Goal: Transaction & Acquisition: Purchase product/service

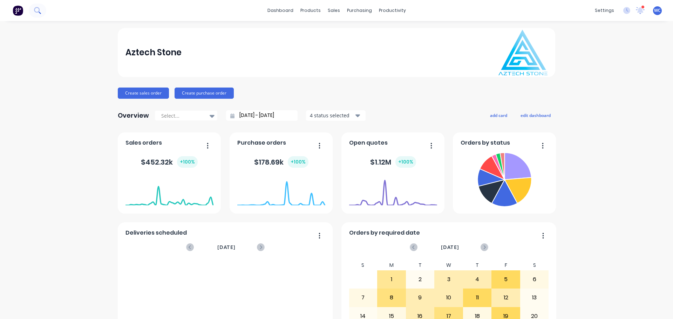
click at [37, 12] on icon at bounding box center [37, 10] width 7 height 7
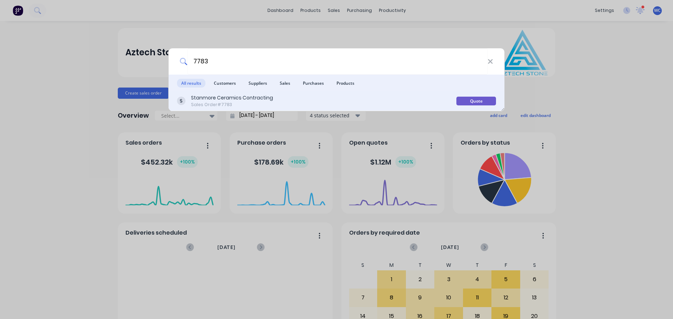
type input "7783"
click at [240, 96] on div "Stanmore Ceramics Contracting" at bounding box center [232, 97] width 82 height 7
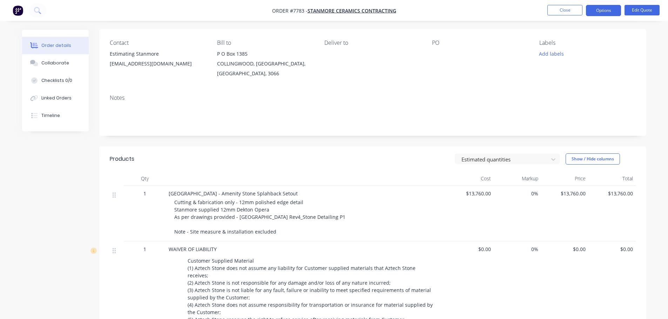
scroll to position [70, 0]
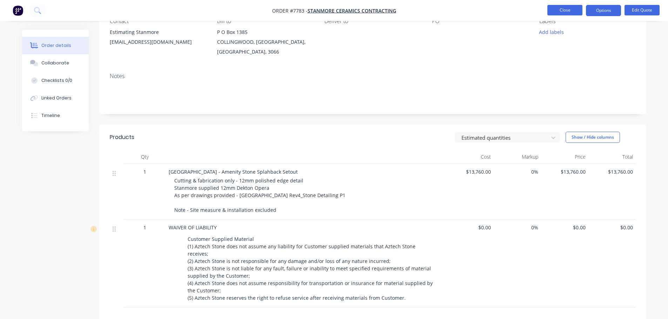
click at [561, 11] on button "Close" at bounding box center [564, 10] width 35 height 11
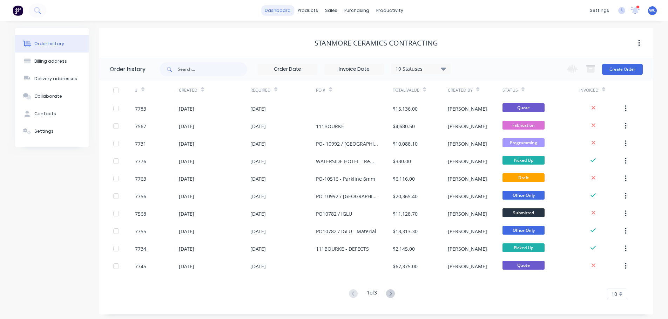
click at [287, 8] on link "dashboard" at bounding box center [277, 10] width 33 height 11
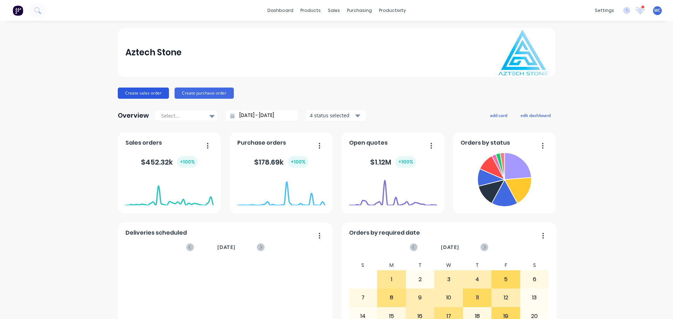
click at [150, 91] on button "Create sales order" at bounding box center [143, 93] width 51 height 11
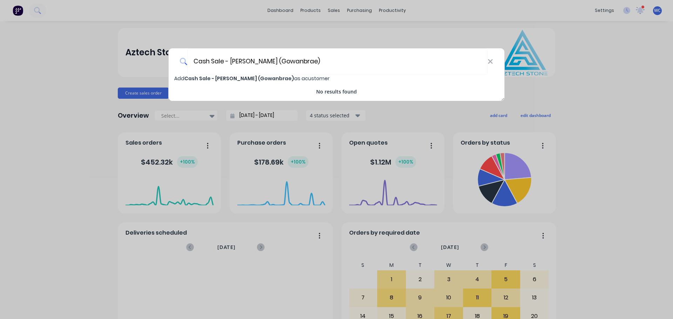
type input "Cash Sale - [PERSON_NAME] (Gowanbrae)"
click at [244, 78] on span "Cash Sale - [PERSON_NAME] (Gowanbrae)" at bounding box center [239, 78] width 110 height 7
select select "AU"
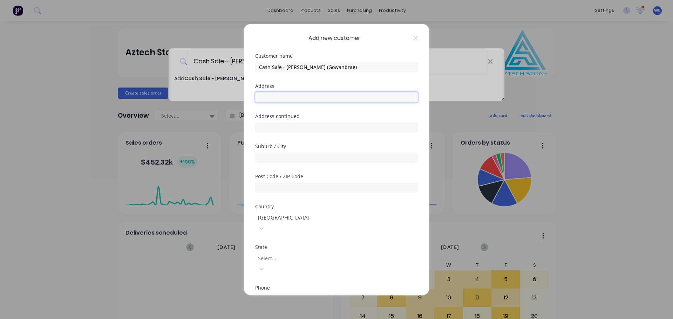
click at [282, 96] on input "text" at bounding box center [336, 97] width 163 height 11
type input "[STREET_ADDRESS][PERSON_NAME]"
click at [276, 159] on input "text" at bounding box center [336, 157] width 163 height 11
type input "GOWANBRAE"
click at [275, 187] on input "text" at bounding box center [336, 187] width 163 height 11
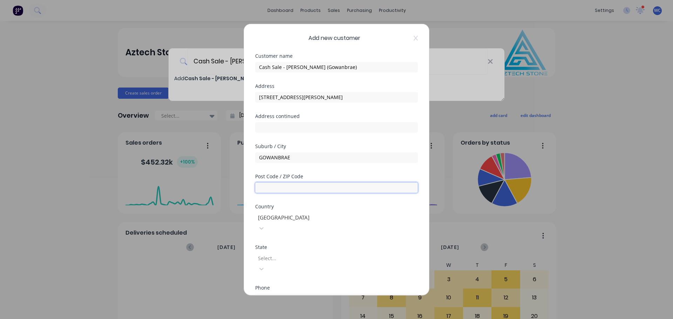
click at [284, 187] on input "text" at bounding box center [336, 187] width 163 height 11
type input "3043"
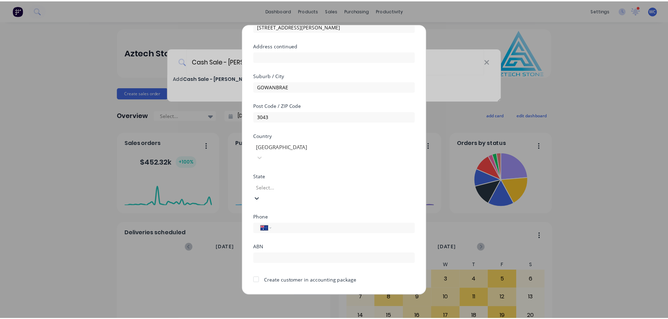
scroll to position [12, 0]
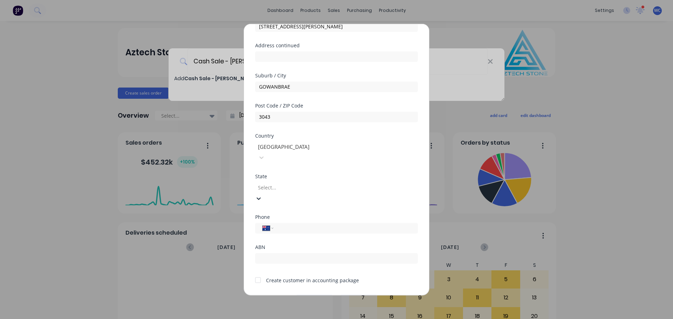
click at [289, 224] on input "tel" at bounding box center [344, 228] width 132 height 8
type input "0438 825 439"
click at [260, 273] on div at bounding box center [258, 280] width 14 height 14
click at [323, 295] on button "Save" at bounding box center [314, 300] width 39 height 11
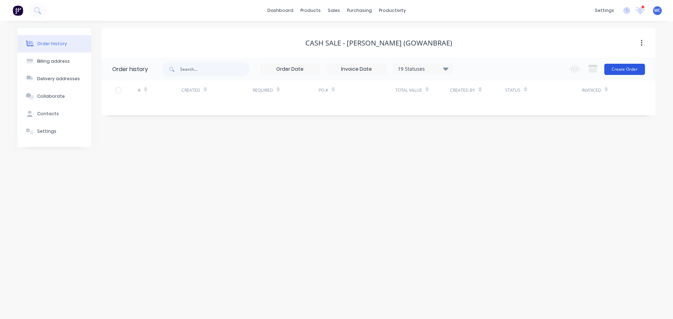
click at [621, 70] on button "Create Order" at bounding box center [624, 69] width 41 height 11
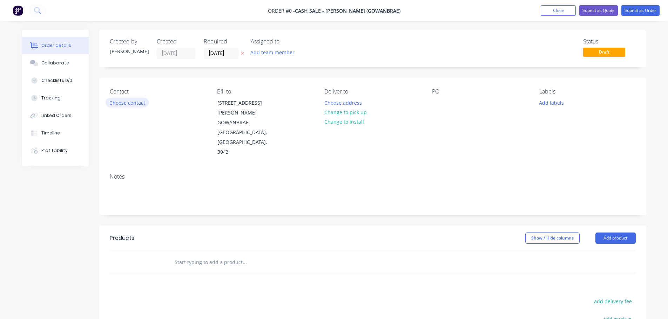
click at [136, 102] on button "Choose contact" at bounding box center [126, 102] width 43 height 9
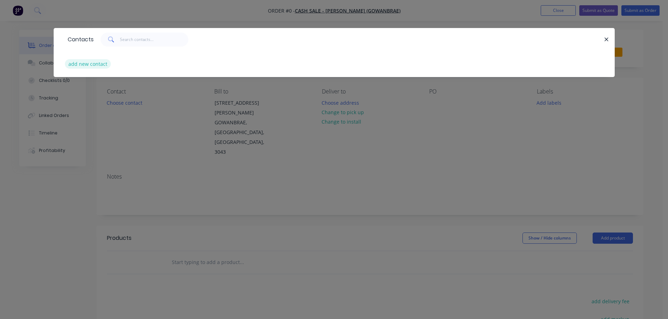
click at [98, 65] on button "add new contact" at bounding box center [88, 63] width 46 height 9
select select "AU"
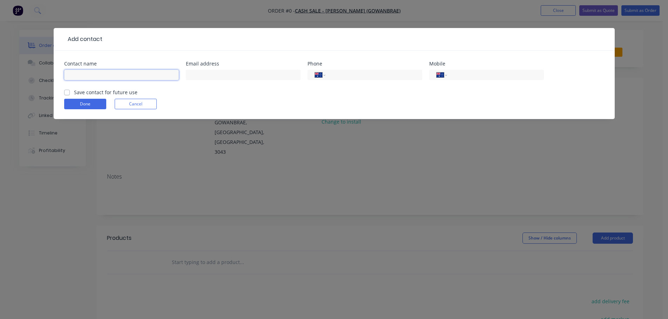
click at [100, 78] on input "text" at bounding box center [121, 75] width 115 height 11
type input "[PERSON_NAME]"
click at [451, 75] on div "International [GEOGRAPHIC_DATA] [GEOGRAPHIC_DATA] [GEOGRAPHIC_DATA] [GEOGRAPHIC…" at bounding box center [486, 75] width 115 height 11
click at [452, 75] on input "tel" at bounding box center [494, 75] width 84 height 8
type input "0438 825 439"
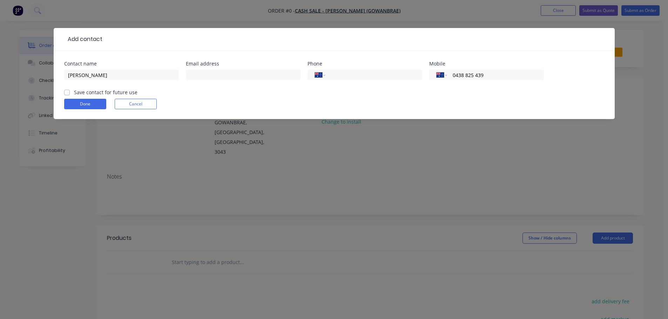
click at [74, 93] on label "Save contact for future use" at bounding box center [105, 92] width 63 height 7
click at [67, 93] on input "Save contact for future use" at bounding box center [67, 92] width 6 height 7
checkbox input "true"
click at [85, 103] on button "Done" at bounding box center [85, 104] width 42 height 11
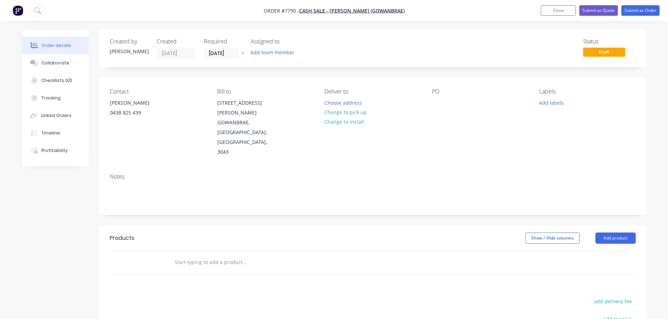
click at [204, 255] on input "text" at bounding box center [244, 262] width 140 height 14
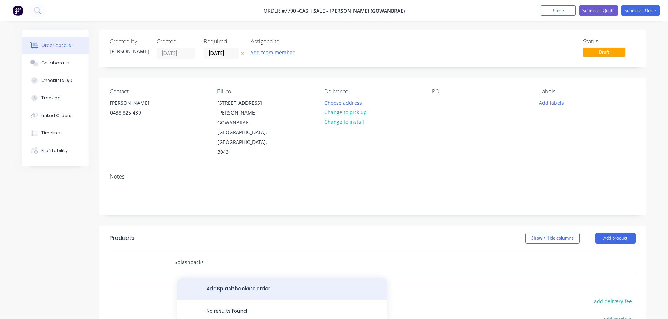
type input "Splashbacks"
click at [253, 278] on button "Add Splashbacks to order" at bounding box center [282, 289] width 210 height 22
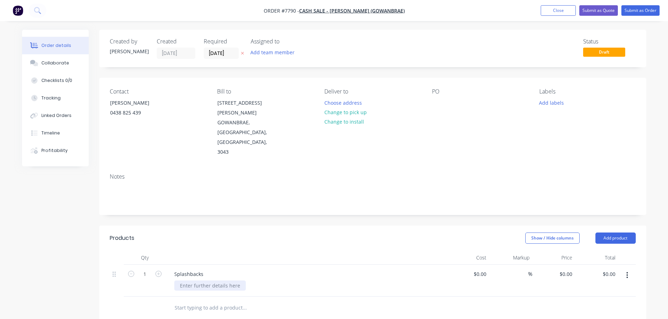
click at [207, 281] on div at bounding box center [209, 286] width 71 height 10
click at [173, 269] on div "Splashbacks" at bounding box center [189, 274] width 40 height 10
click at [279, 281] on div "Supply, fabricate & install Artekk 6mm New Arabescato 2400x640mm / 670x640mm / …" at bounding box center [228, 293] width 108 height 25
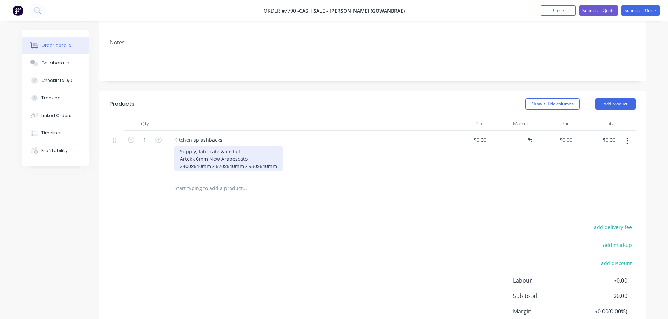
scroll to position [164, 0]
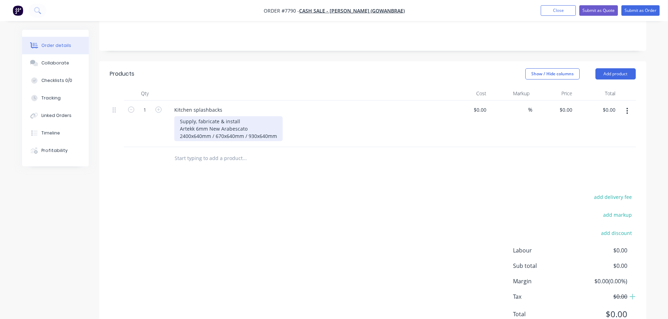
click at [280, 116] on div "Supply, fabricate & install Artekk 6mm New Arabescato 2400x640mm / 670x640mm / …" at bounding box center [228, 128] width 108 height 25
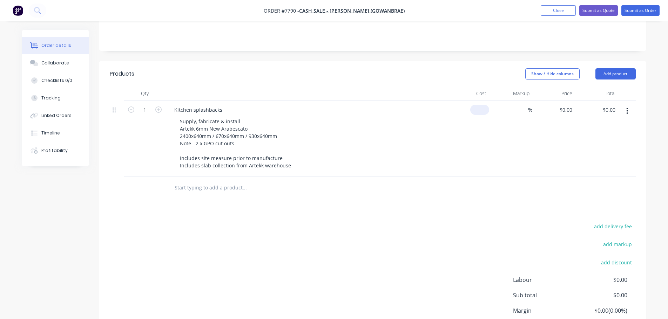
click at [479, 105] on div "$0.00" at bounding box center [479, 110] width 19 height 10
type input "$2,250.00"
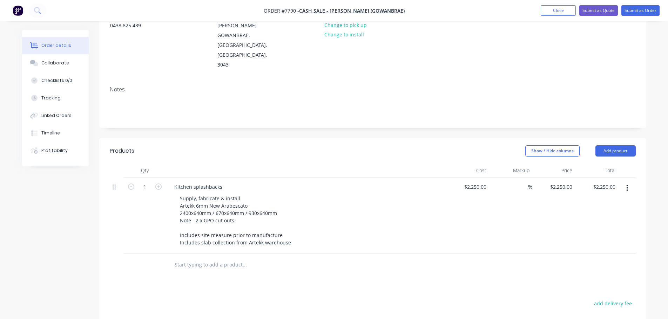
scroll to position [59, 0]
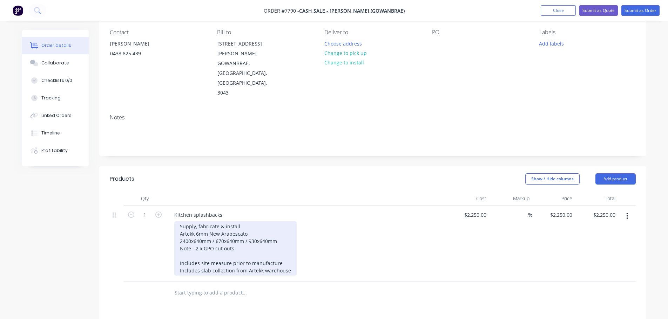
click at [199, 221] on div "Supply, fabricate & install Artekk 6mm New Arabescato 2400x640mm / 670x640mm / …" at bounding box center [235, 248] width 122 height 54
click at [198, 221] on div "Supply, fabricate & install Artekk 6mm New Arabescato 2400x640mm / 670x640mm / …" at bounding box center [235, 248] width 122 height 54
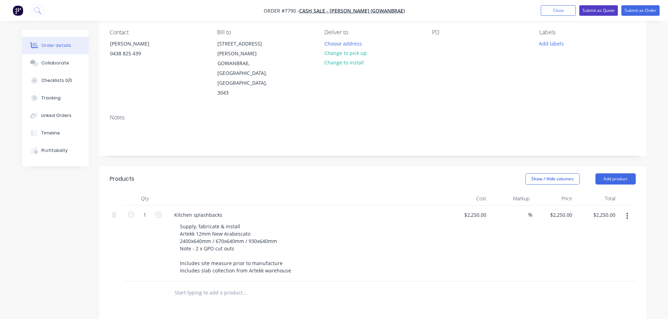
click at [591, 9] on button "Submit as Quote" at bounding box center [598, 10] width 39 height 11
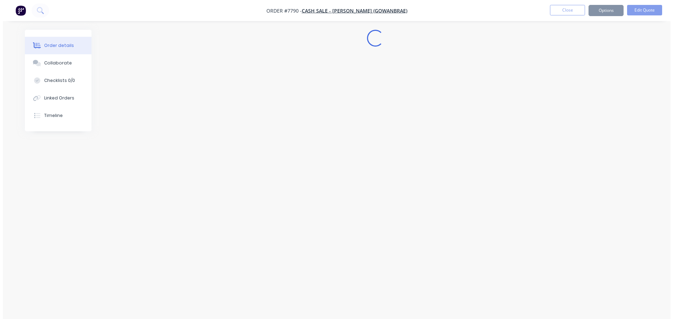
scroll to position [0, 0]
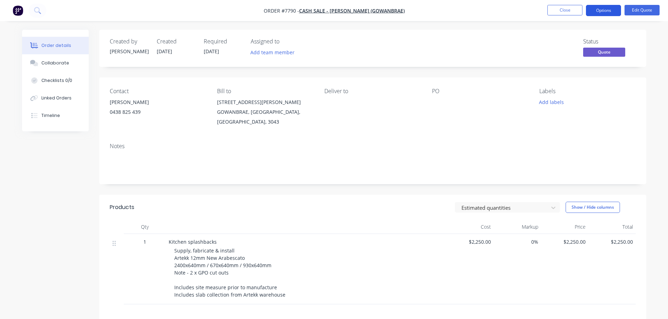
click at [595, 9] on button "Options" at bounding box center [603, 10] width 35 height 11
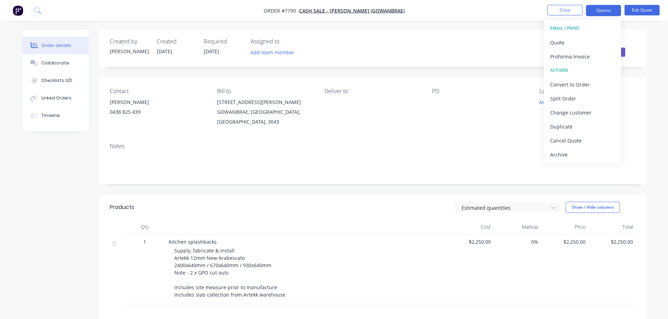
click at [125, 101] on div "[PERSON_NAME]" at bounding box center [158, 102] width 96 height 10
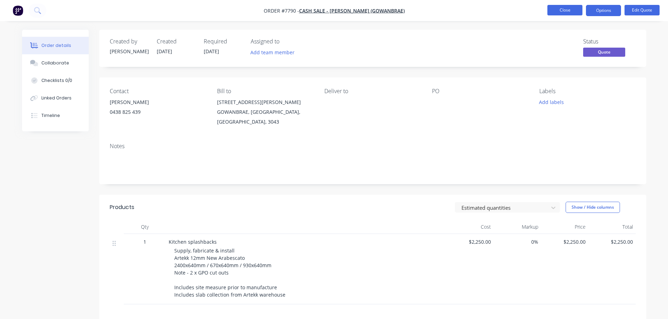
click at [573, 10] on button "Close" at bounding box center [564, 10] width 35 height 11
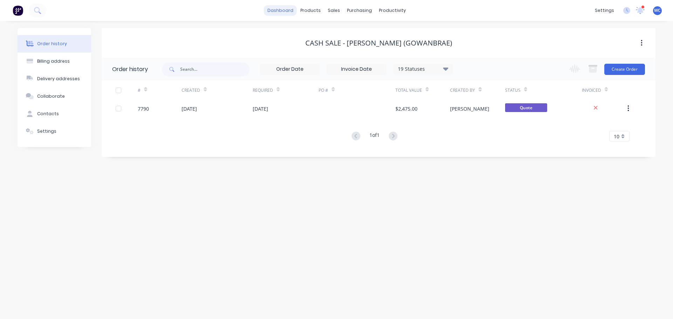
click at [285, 8] on link "dashboard" at bounding box center [280, 10] width 33 height 11
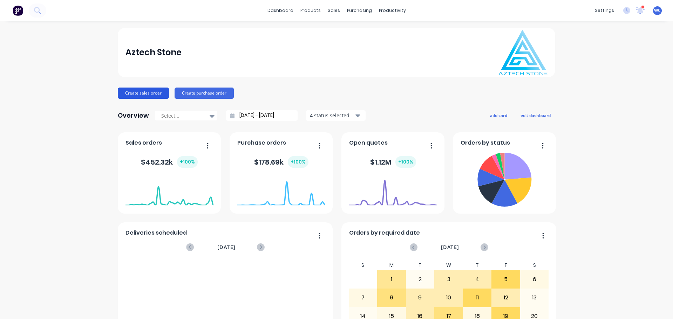
click at [150, 91] on button "Create sales order" at bounding box center [143, 93] width 51 height 11
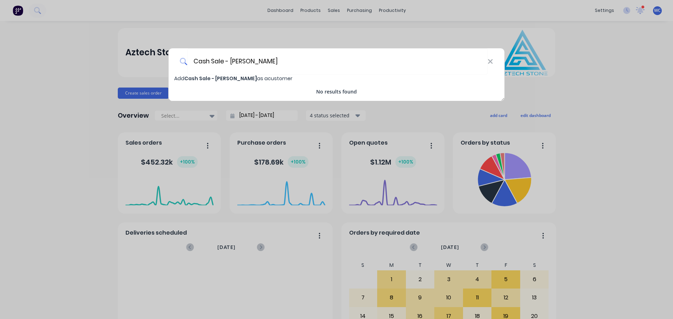
type input "Cash Sale - [PERSON_NAME]"
click at [255, 75] on span "Add Cash Sale - [PERSON_NAME] as a customer" at bounding box center [233, 78] width 118 height 7
select select "AU"
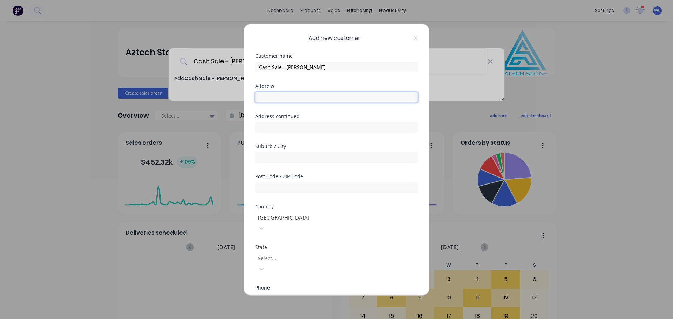
click at [273, 98] on input "text" at bounding box center [336, 97] width 163 height 11
type input "[STREET_ADDRESS]"
click at [272, 158] on input "text" at bounding box center [336, 157] width 163 height 11
type input "[GEOGRAPHIC_DATA]"
click at [277, 185] on input "text" at bounding box center [336, 187] width 163 height 11
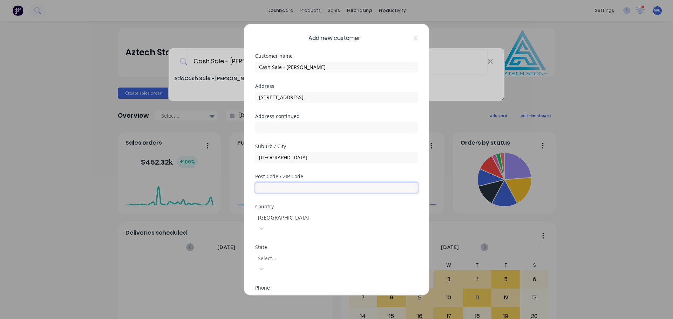
click at [311, 187] on input "text" at bounding box center [336, 187] width 163 height 11
type input "3058"
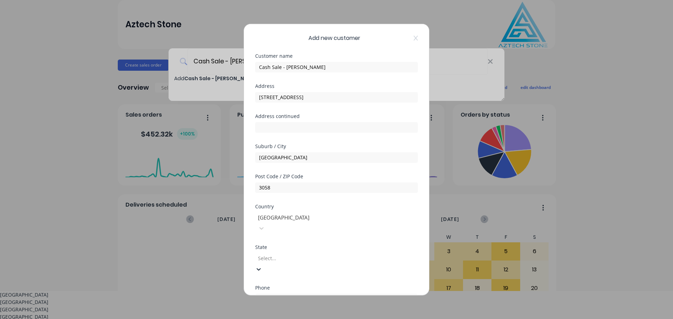
drag, startPoint x: 318, startPoint y: 249, endPoint x: 322, endPoint y: 248, distance: 4.1
click at [321, 254] on div at bounding box center [307, 258] width 101 height 9
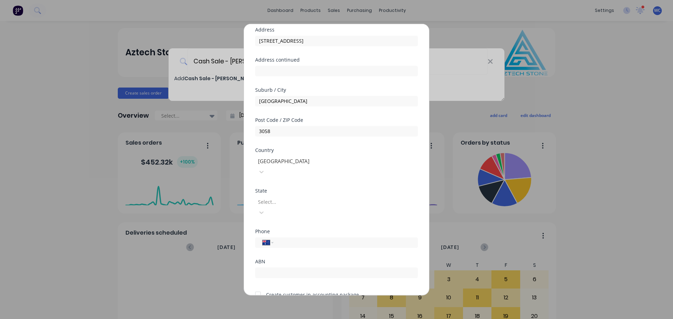
scroll to position [55, 0]
click at [329, 199] on div at bounding box center [307, 203] width 101 height 9
click at [285, 240] on input "tel" at bounding box center [344, 244] width 132 height 8
click at [282, 240] on input "tel" at bounding box center [344, 244] width 132 height 8
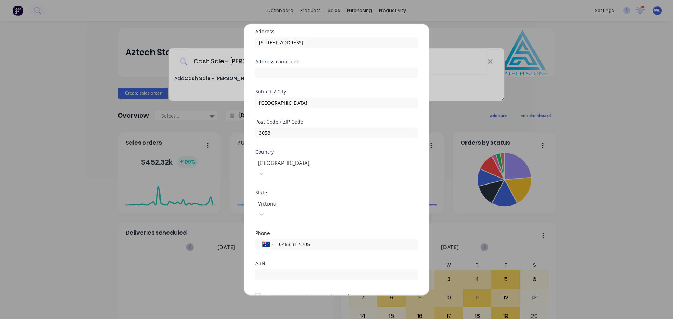
type input "0468 312 205"
drag, startPoint x: 258, startPoint y: 276, endPoint x: 289, endPoint y: 282, distance: 31.1
click at [260, 289] on div at bounding box center [258, 296] width 14 height 14
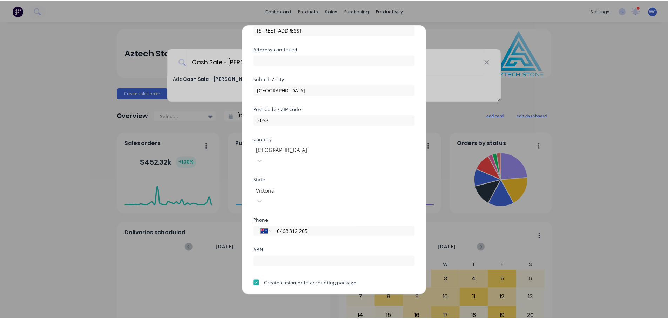
scroll to position [71, 0]
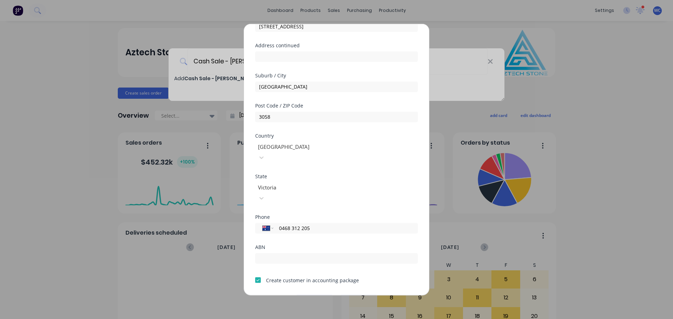
click at [309, 295] on button "Save" at bounding box center [314, 300] width 39 height 11
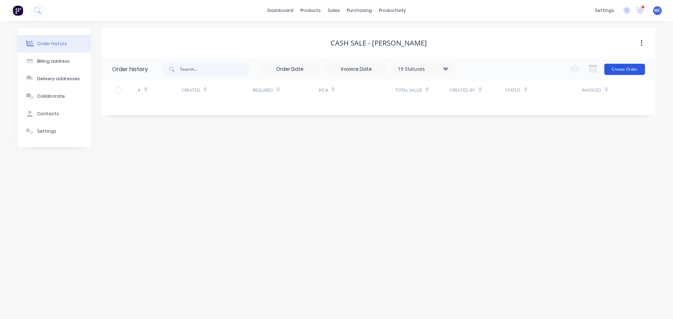
click at [621, 68] on button "Create Order" at bounding box center [624, 69] width 41 height 11
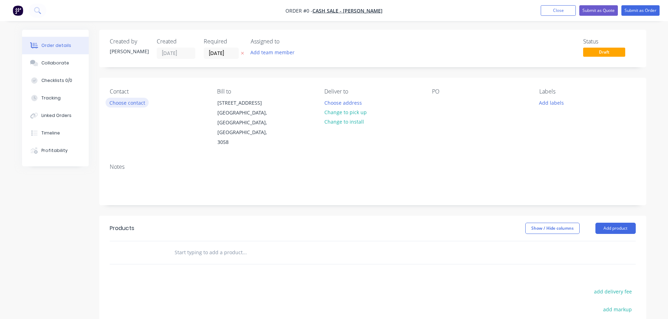
click at [117, 104] on button "Choose contact" at bounding box center [126, 102] width 43 height 9
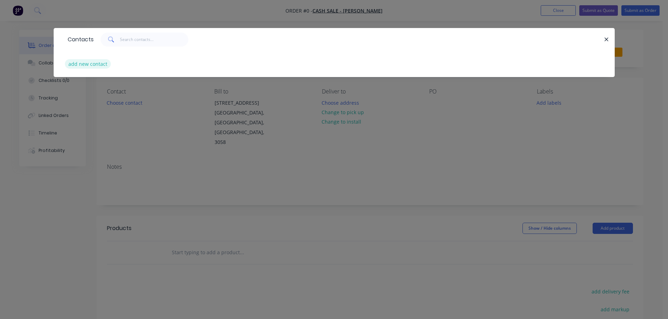
click at [94, 64] on button "add new contact" at bounding box center [88, 63] width 46 height 9
select select "AU"
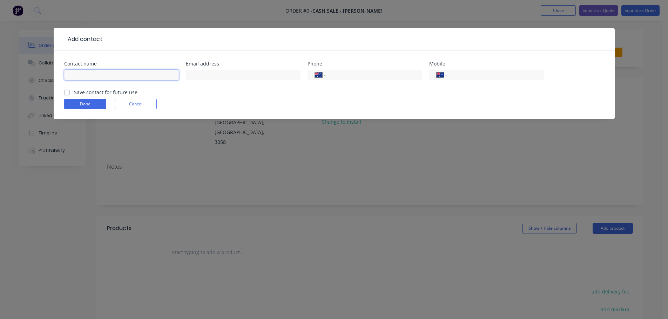
click at [84, 76] on input "text" at bounding box center [121, 75] width 115 height 11
click at [98, 75] on input "[PERSON_NAME]" at bounding box center [121, 75] width 115 height 11
type input "[PERSON_NAME]"
click at [199, 76] on input "text" at bounding box center [243, 75] width 115 height 11
click at [218, 74] on input "text" at bounding box center [243, 75] width 115 height 11
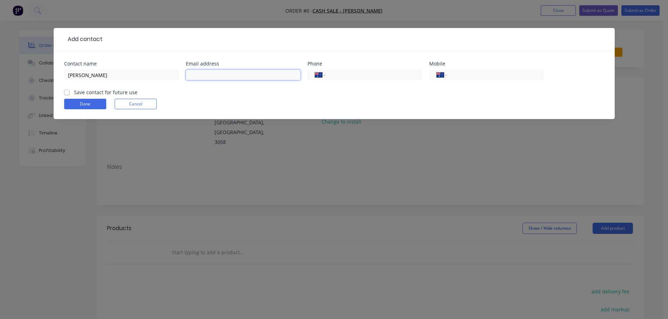
paste input "[EMAIL_ADDRESS][DOMAIN_NAME]"
type input "[EMAIL_ADDRESS][DOMAIN_NAME]"
click at [458, 75] on input "tel" at bounding box center [494, 75] width 84 height 8
type input "0468 312 205"
drag, startPoint x: 65, startPoint y: 93, endPoint x: 75, endPoint y: 100, distance: 11.4
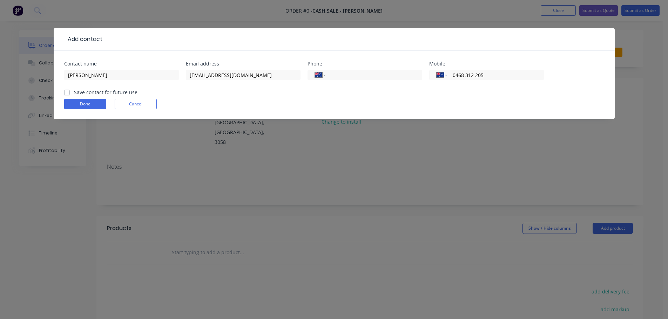
click at [74, 94] on label "Save contact for future use" at bounding box center [105, 92] width 63 height 7
click at [66, 94] on input "Save contact for future use" at bounding box center [67, 92] width 6 height 7
checkbox input "true"
click at [77, 101] on button "Done" at bounding box center [85, 104] width 42 height 11
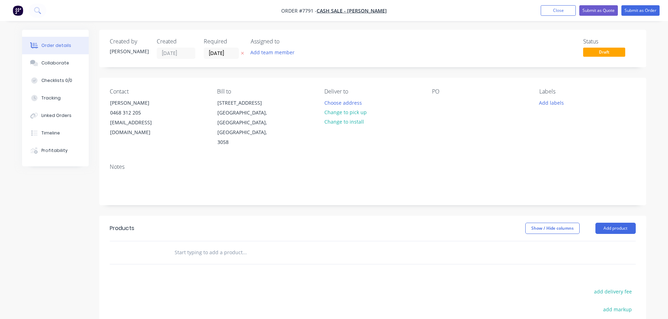
click at [206, 246] on input "text" at bounding box center [244, 253] width 140 height 14
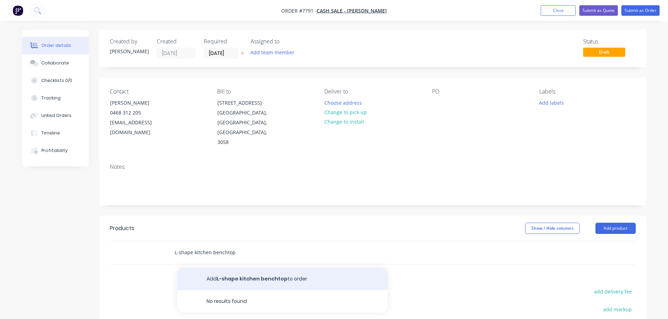
type input "L-shape kitchen benchtop"
click at [243, 268] on button "Add L-shape kitchen benchtop to order" at bounding box center [282, 279] width 210 height 22
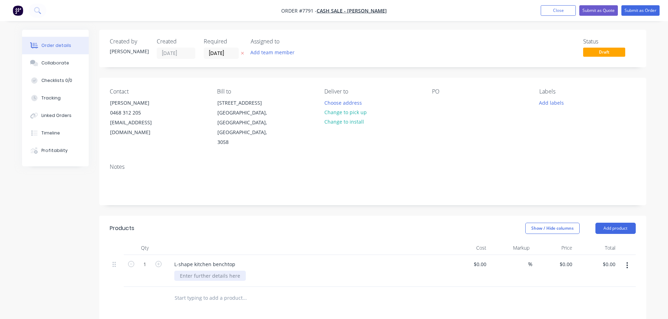
click at [200, 271] on div at bounding box center [209, 276] width 71 height 10
drag, startPoint x: 61, startPoint y: 207, endPoint x: 90, endPoint y: 207, distance: 29.4
click at [62, 208] on div "Created by [PERSON_NAME] Created [DATE] Required [DATE] Assigned to Add team me…" at bounding box center [334, 266] width 624 height 473
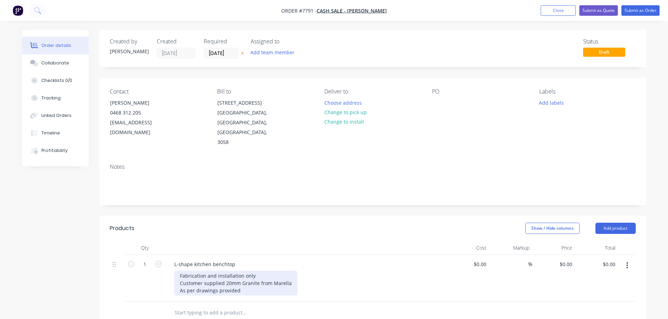
click at [245, 271] on div "Fabrication and installation only Customer supplied 20mm Granite from Marella A…" at bounding box center [235, 283] width 123 height 25
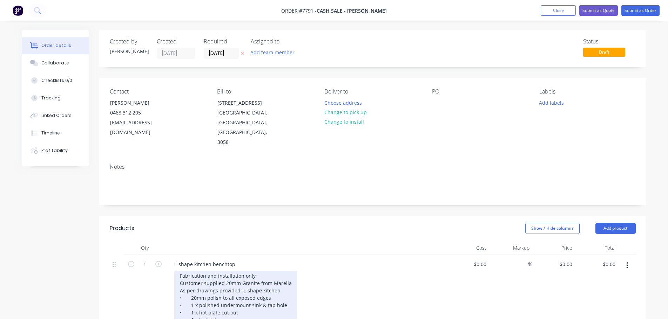
click at [279, 272] on div "Fabrication and installation only Customer supplied 20mm Granite from Marella A…" at bounding box center [235, 305] width 123 height 69
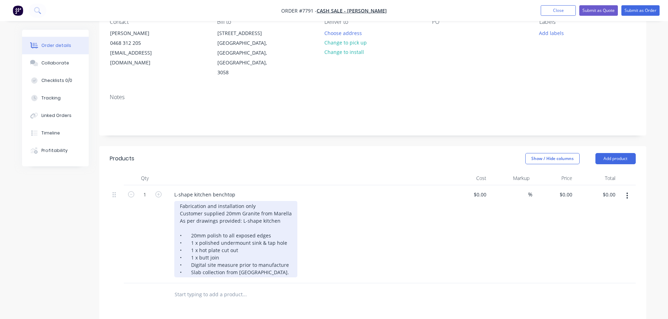
scroll to position [70, 0]
click at [281, 253] on div "Fabrication and installation only Customer supplied 20mm Granite from Marella A…" at bounding box center [235, 239] width 123 height 76
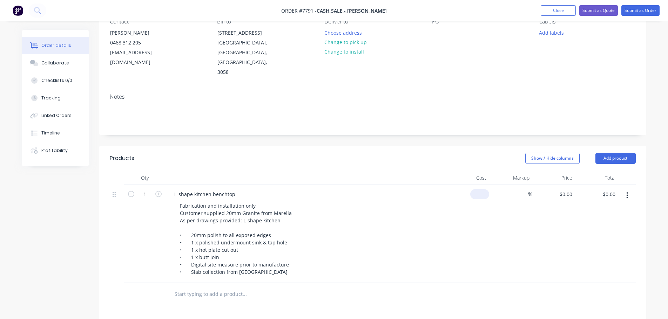
click at [479, 189] on div "$0.00" at bounding box center [479, 194] width 19 height 10
type input "$3,100.00"
click at [210, 287] on input "text" at bounding box center [244, 294] width 140 height 14
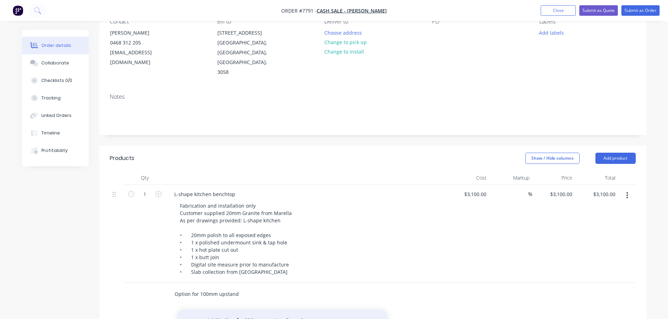
type input "Option for 100mm upstand"
click at [252, 310] on button "Add Option for 100mm upstand to order" at bounding box center [282, 321] width 210 height 22
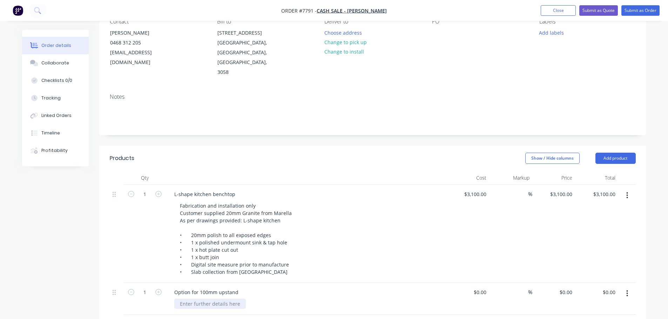
click at [206, 299] on div at bounding box center [209, 304] width 71 height 10
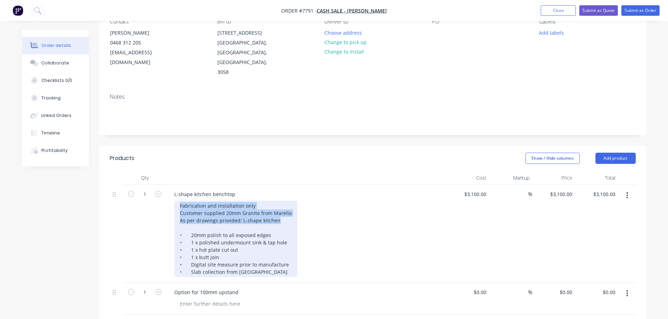
drag, startPoint x: 178, startPoint y: 185, endPoint x: 277, endPoint y: 202, distance: 99.4
click at [277, 202] on div "Fabrication and installation only Customer supplied 20mm Granite from Marella A…" at bounding box center [235, 239] width 123 height 76
copy div "Fabrication and installation only Customer supplied 20mm Granite from Marella A…"
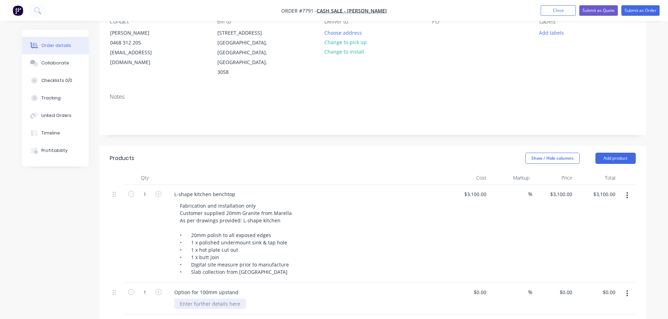
click at [197, 299] on div at bounding box center [209, 304] width 71 height 10
paste div
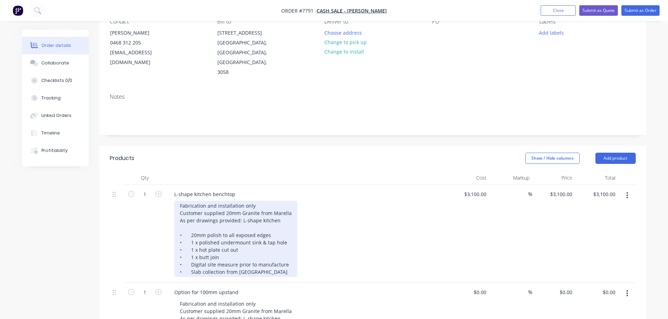
drag, startPoint x: 276, startPoint y: 201, endPoint x: 284, endPoint y: 202, distance: 7.8
click at [277, 201] on div "Fabrication and installation only Customer supplied 20mm Granite from Marella A…" at bounding box center [235, 239] width 123 height 76
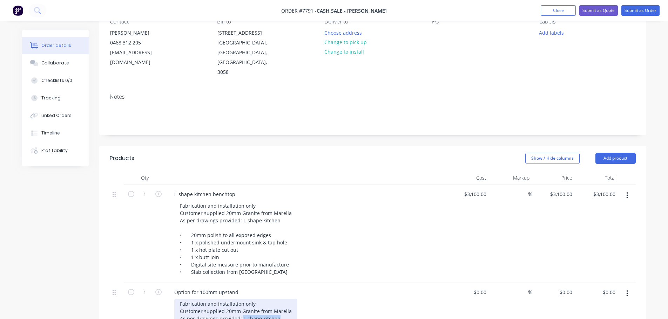
drag, startPoint x: 278, startPoint y: 300, endPoint x: 240, endPoint y: 297, distance: 38.3
click at [240, 299] on div "Fabrication and installation only Customer supplied 20mm Granite from Marella A…" at bounding box center [235, 311] width 123 height 25
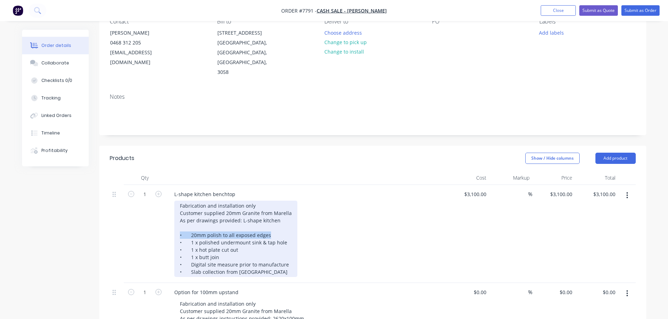
drag, startPoint x: 178, startPoint y: 214, endPoint x: 267, endPoint y: 217, distance: 88.7
click at [267, 218] on div "Fabrication and installation only Customer supplied 20mm Granite from Marella A…" at bounding box center [235, 239] width 123 height 76
copy div "• 20mm polish to all exposed edges"
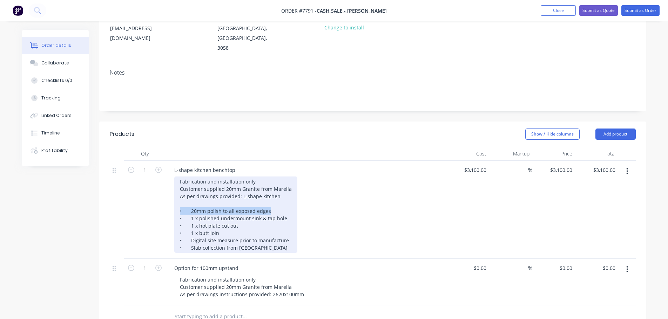
scroll to position [105, 0]
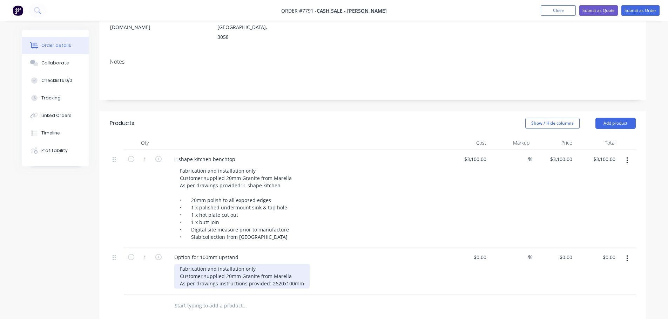
drag, startPoint x: 303, startPoint y: 263, endPoint x: 302, endPoint y: 267, distance: 4.1
click at [303, 264] on div "Fabrication and installation only Customer supplied 20mm Granite from Marella A…" at bounding box center [241, 276] width 135 height 25
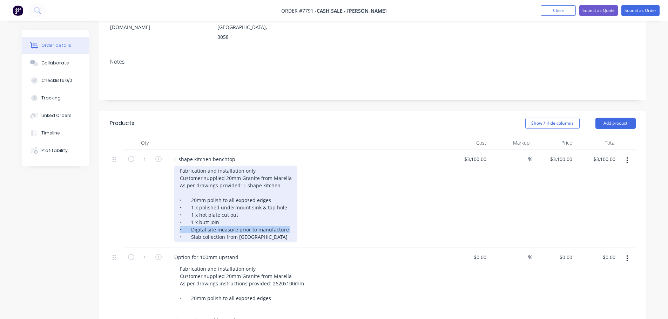
drag, startPoint x: 179, startPoint y: 210, endPoint x: 278, endPoint y: 211, distance: 98.8
click at [289, 210] on div "Fabrication and installation only Customer supplied 20mm Granite from Marella A…" at bounding box center [235, 204] width 123 height 76
copy div "• Digital site measure prior to manufacture"
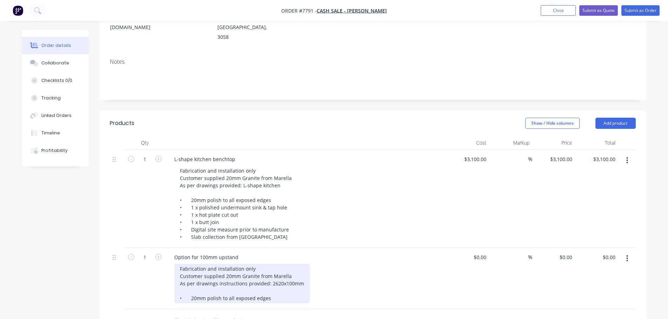
click at [272, 278] on div "Fabrication and installation only Customer supplied 20mm Granite from Marella A…" at bounding box center [241, 284] width 135 height 40
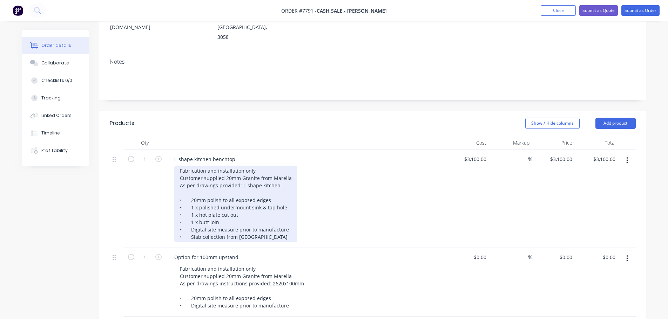
click at [282, 166] on div "Fabrication and installation only Customer supplied 20mm Granite from Marella A…" at bounding box center [235, 204] width 123 height 76
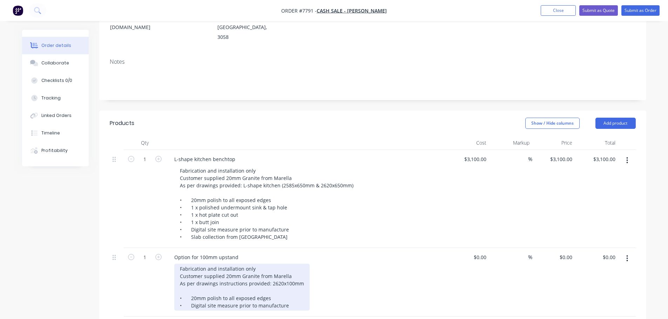
click at [268, 264] on div "Fabrication and installation only Customer supplied 20mm Granite from Marella A…" at bounding box center [241, 287] width 135 height 47
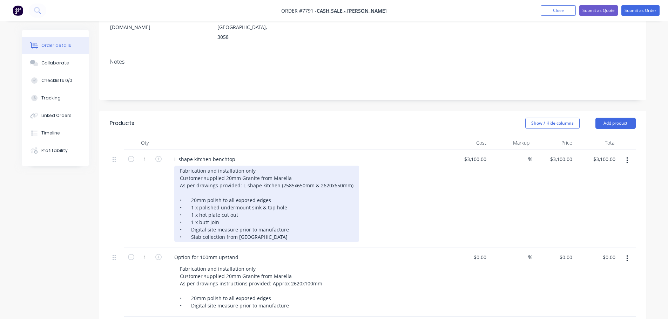
click at [278, 166] on div "Fabrication and installation only Customer supplied 20mm Granite from Marella A…" at bounding box center [266, 204] width 185 height 76
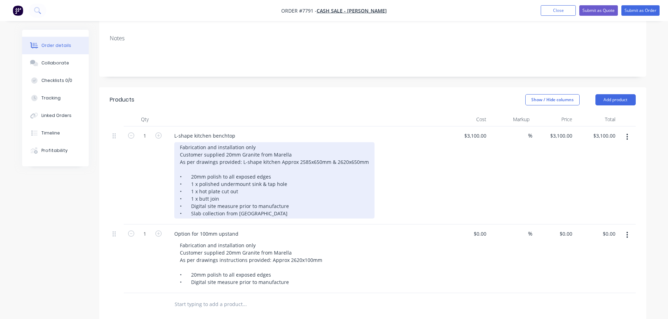
scroll to position [140, 0]
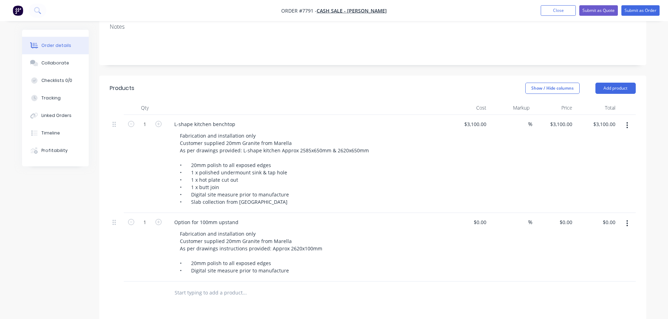
click at [241, 286] on input "text" at bounding box center [244, 293] width 140 height 14
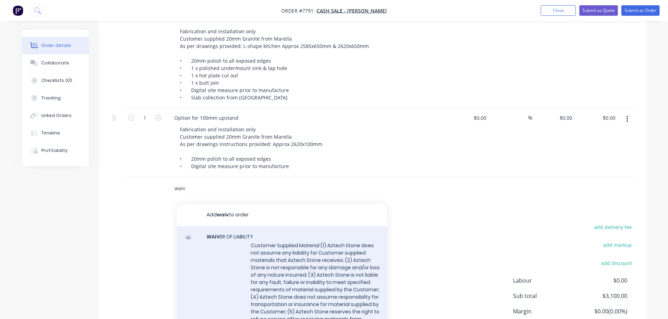
scroll to position [245, 0]
type input "waiv"
click at [281, 258] on div "WAIV ER OF LIABILITY Customer Supplied Material (1) Aztech Stone does not assum…" at bounding box center [282, 290] width 210 height 128
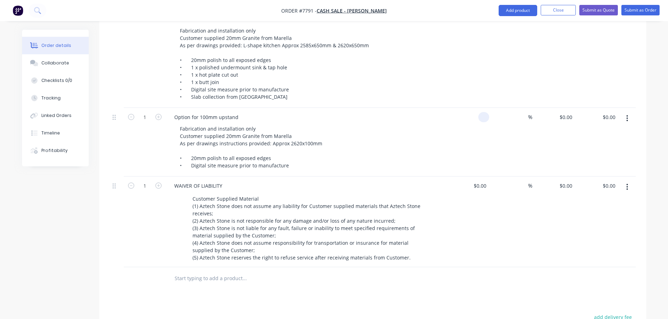
click at [479, 112] on div at bounding box center [483, 117] width 11 height 10
type input "$415.00"
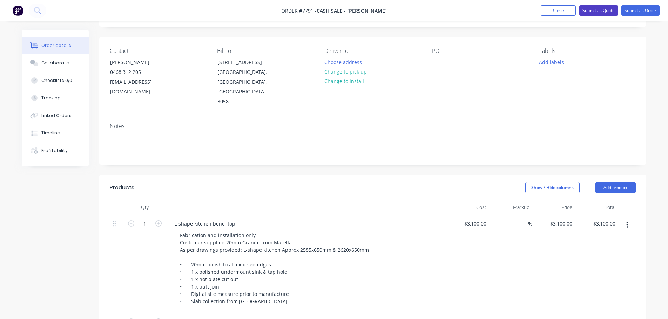
scroll to position [0, 0]
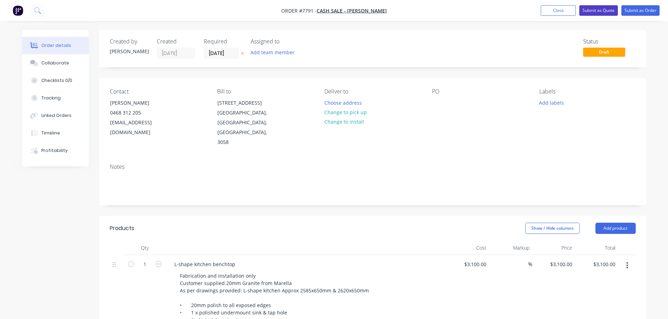
click at [599, 10] on button "Submit as Quote" at bounding box center [598, 10] width 39 height 11
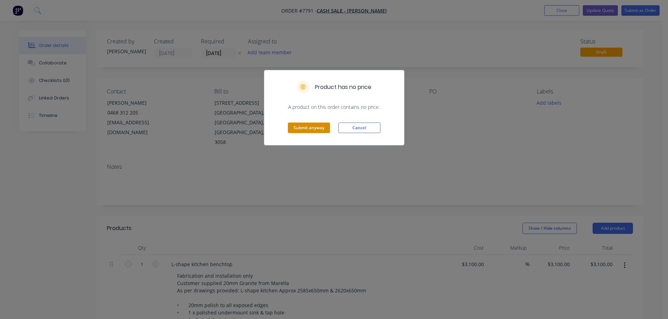
click at [319, 128] on button "Submit anyway" at bounding box center [309, 128] width 42 height 11
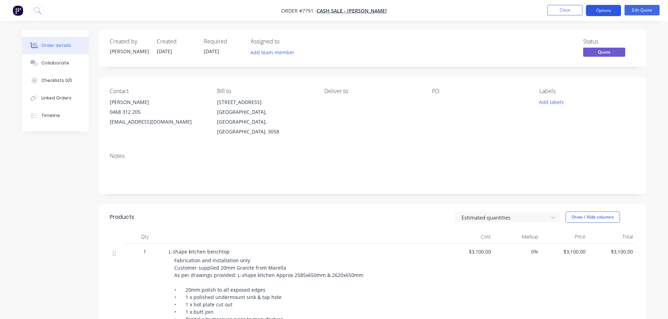
click at [601, 11] on button "Options" at bounding box center [603, 10] width 35 height 11
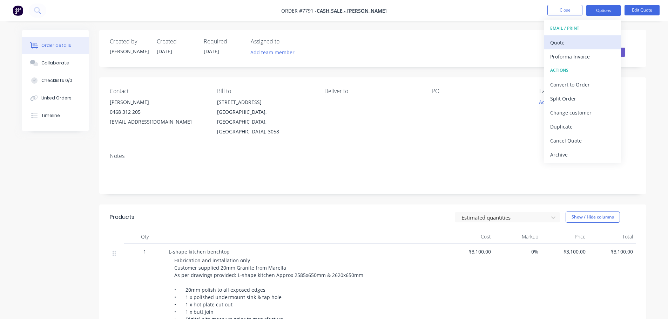
click at [567, 44] on div "Quote" at bounding box center [582, 42] width 64 height 10
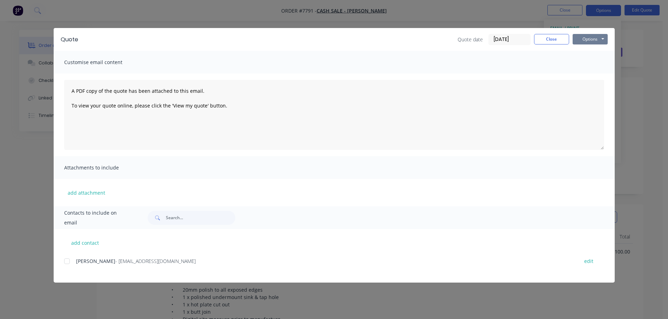
click at [587, 37] on button "Options" at bounding box center [589, 39] width 35 height 11
click at [584, 47] on button "Preview" at bounding box center [594, 52] width 45 height 12
click at [551, 39] on button "Close" at bounding box center [551, 39] width 35 height 11
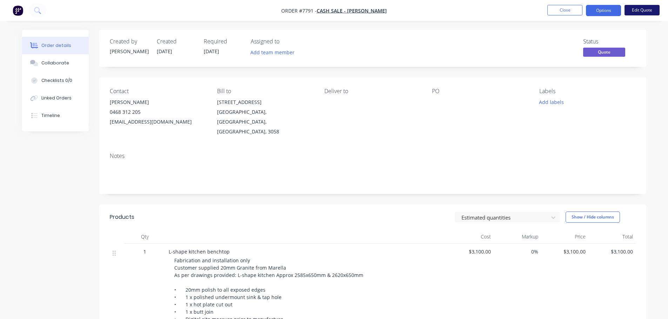
click at [638, 9] on button "Edit Quote" at bounding box center [641, 10] width 35 height 11
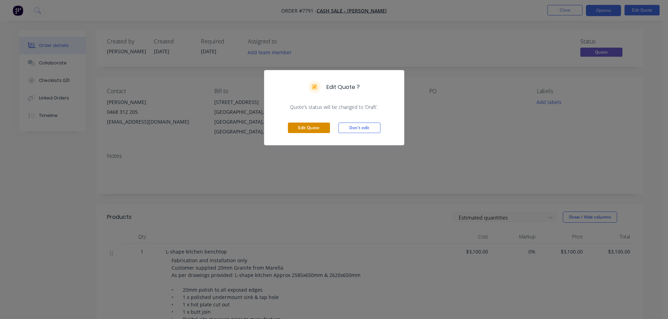
click at [303, 129] on button "Edit Quote" at bounding box center [309, 128] width 42 height 11
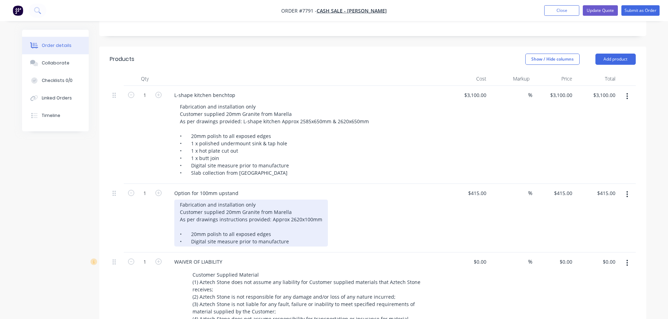
scroll to position [175, 0]
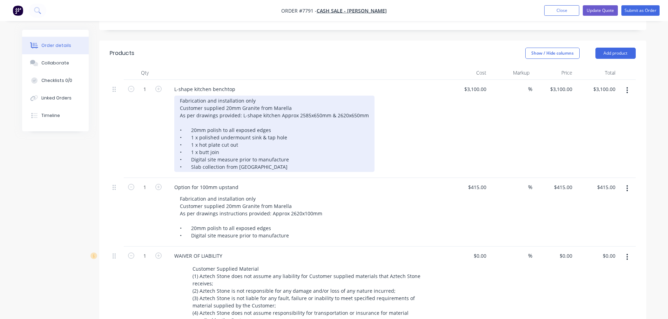
click at [292, 147] on div "Fabrication and installation only Customer supplied 20mm Granite from Marella A…" at bounding box center [274, 134] width 200 height 76
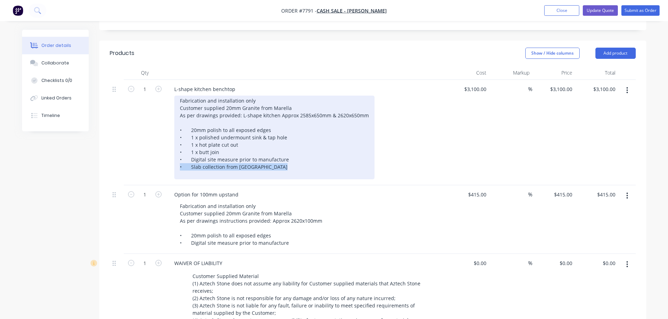
drag, startPoint x: 265, startPoint y: 147, endPoint x: 174, endPoint y: 147, distance: 91.1
click at [174, 147] on div "Fabrication and installation only Customer supplied 20mm Granite from Marella A…" at bounding box center [274, 138] width 200 height 84
copy div "• Slab collection from [GEOGRAPHIC_DATA]"
click at [194, 154] on div "Fabrication and installation only Customer supplied 20mm Granite from Marella A…" at bounding box center [274, 138] width 200 height 84
drag, startPoint x: 307, startPoint y: 155, endPoint x: 180, endPoint y: 156, distance: 126.2
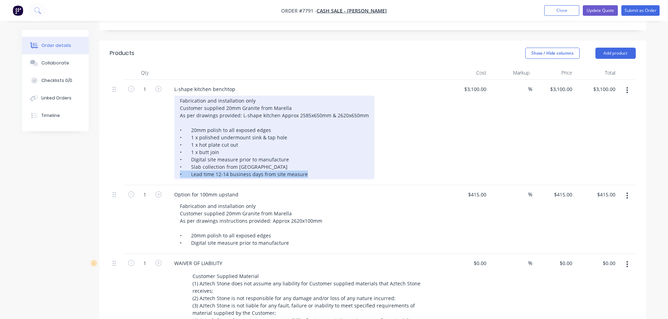
click at [180, 156] on div "Fabrication and installation only Customer supplied 20mm Granite from Marella A…" at bounding box center [274, 138] width 200 height 84
copy div "• Lead time 12-14 business days from site measure"
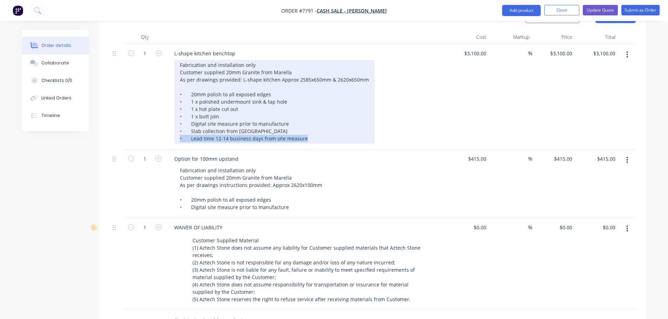
scroll to position [245, 0]
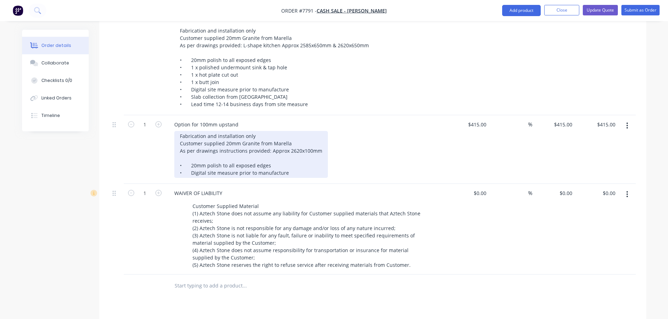
click at [287, 153] on div "Fabrication and installation only Customer supplied 20mm Granite from Marella A…" at bounding box center [250, 154] width 153 height 47
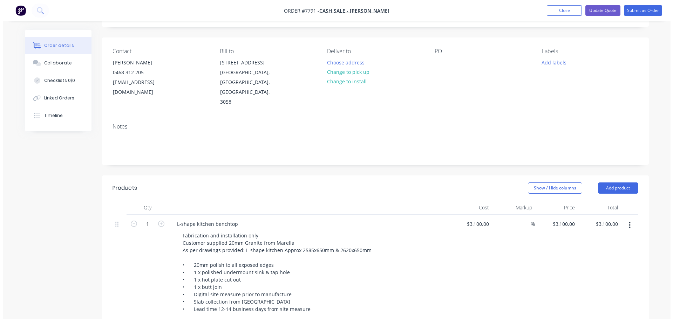
scroll to position [0, 0]
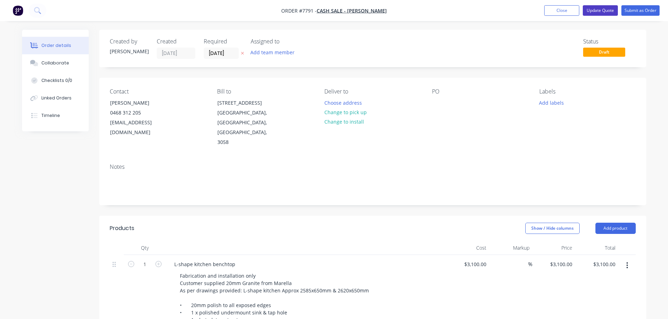
click at [595, 9] on button "Update Quote" at bounding box center [599, 10] width 35 height 11
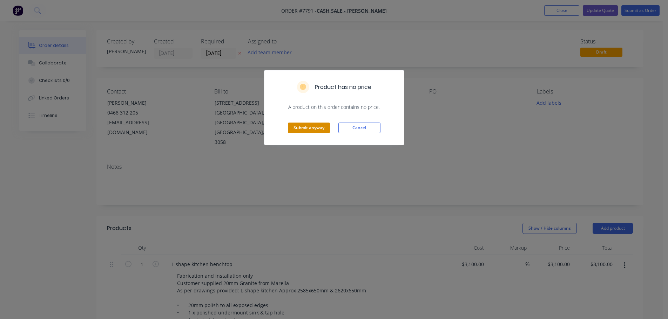
click at [305, 127] on button "Submit anyway" at bounding box center [309, 128] width 42 height 11
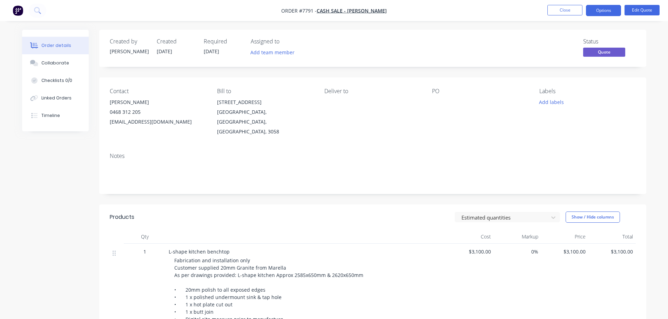
drag, startPoint x: 600, startPoint y: 9, endPoint x: 597, endPoint y: 19, distance: 9.9
click at [600, 10] on button "Options" at bounding box center [603, 10] width 35 height 11
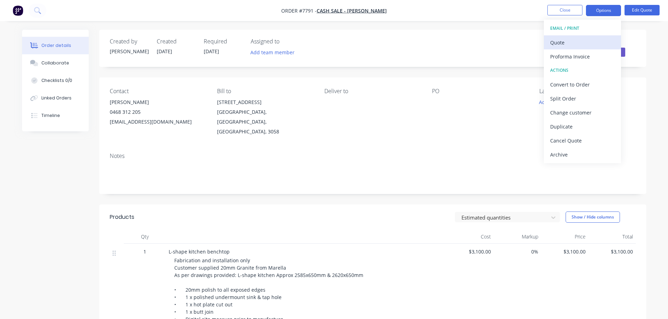
click at [578, 40] on div "Quote" at bounding box center [582, 42] width 64 height 10
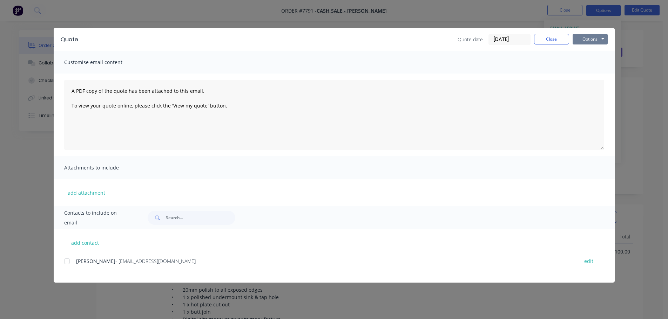
click at [582, 36] on button "Options" at bounding box center [589, 39] width 35 height 11
click at [589, 49] on button "Preview" at bounding box center [594, 52] width 45 height 12
drag, startPoint x: 548, startPoint y: 39, endPoint x: 506, endPoint y: 113, distance: 86.0
click at [548, 39] on button "Close" at bounding box center [551, 39] width 35 height 11
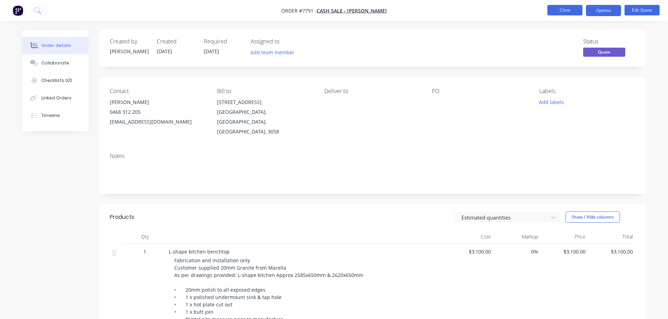
click at [570, 9] on button "Close" at bounding box center [564, 10] width 35 height 11
